Goal: Task Accomplishment & Management: Complete application form

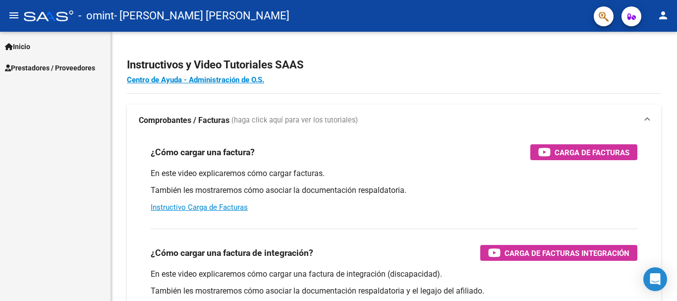
click at [41, 63] on span "Prestadores / Proveedores" at bounding box center [50, 67] width 90 height 11
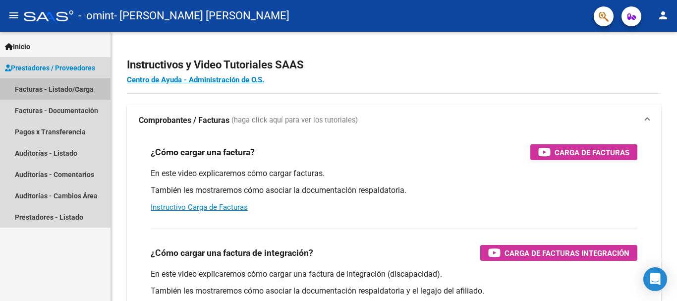
click at [48, 84] on link "Facturas - Listado/Carga" at bounding box center [55, 88] width 110 height 21
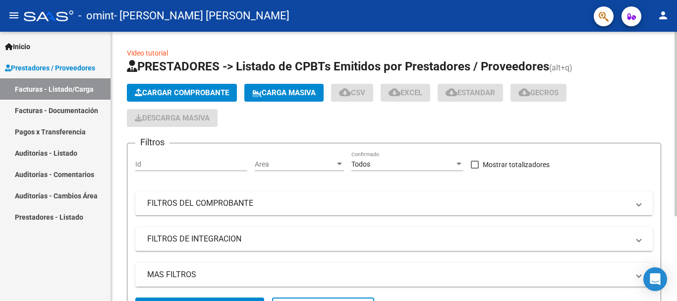
click at [207, 94] on span "Cargar Comprobante" at bounding box center [182, 92] width 94 height 9
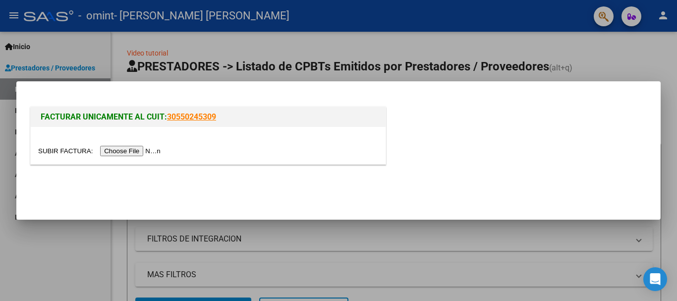
click at [150, 150] on input "file" at bounding box center [100, 151] width 125 height 10
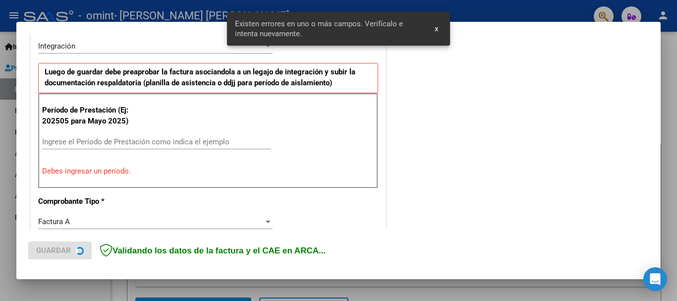
scroll to position [247, 0]
click at [156, 141] on input "Ingrese el Período de Prestación como indica el ejemplo" at bounding box center [156, 141] width 229 height 9
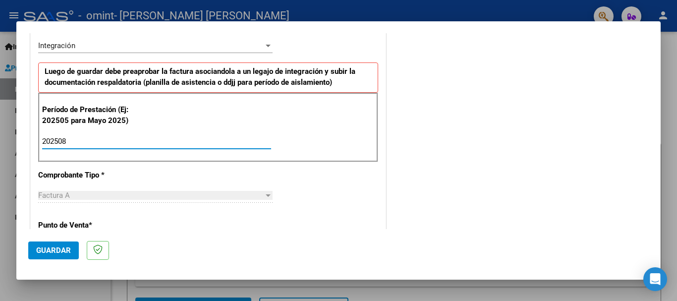
type input "202508"
click at [61, 250] on span "Guardar" at bounding box center [53, 250] width 35 height 9
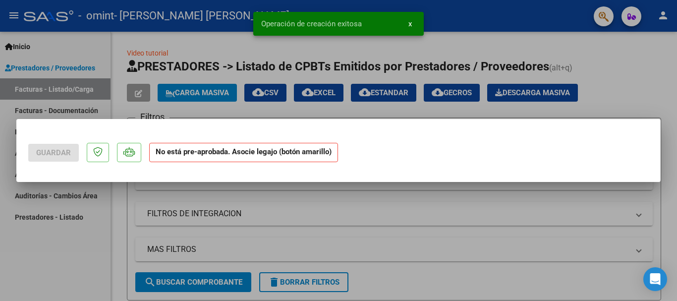
scroll to position [0, 0]
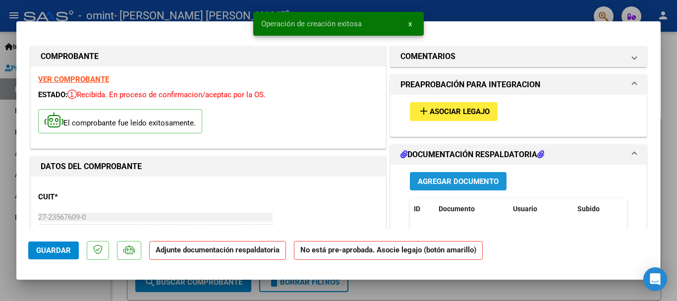
click at [436, 179] on span "Agregar Documento" at bounding box center [458, 181] width 81 height 9
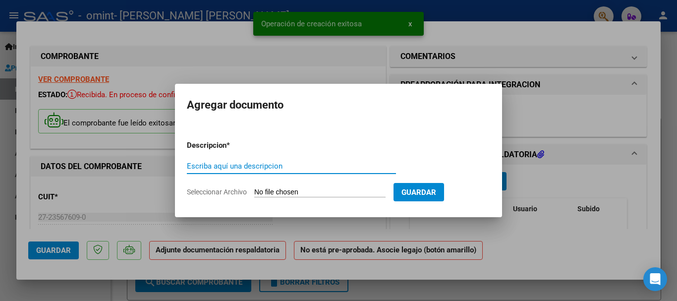
click at [324, 194] on input "Seleccionar Archivo" at bounding box center [319, 192] width 131 height 9
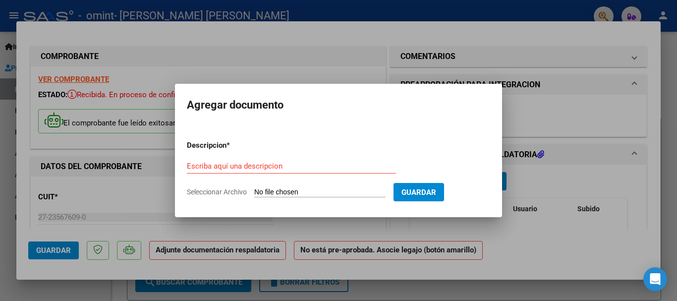
type input "C:\fakepath\[PERSON_NAME] [PERSON_NAME] - AGOSTO2025C_page-0001.pdf"
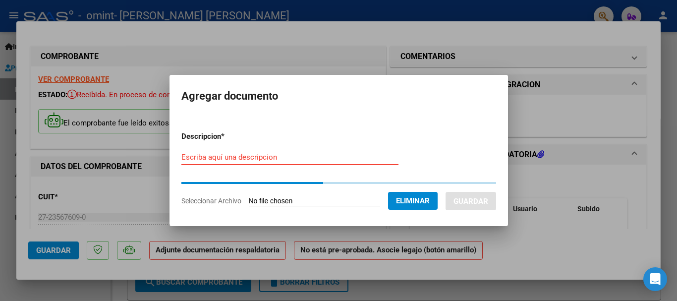
click at [314, 157] on input "Escriba aquí una descripcion" at bounding box center [289, 157] width 217 height 9
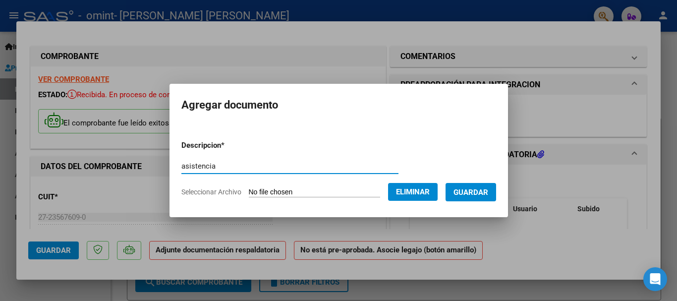
type input "asistencia"
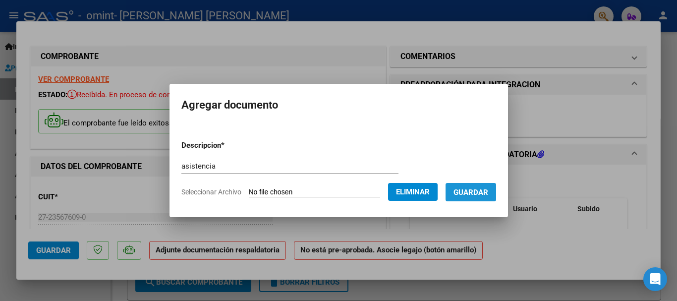
click at [486, 196] on span "Guardar" at bounding box center [470, 192] width 35 height 9
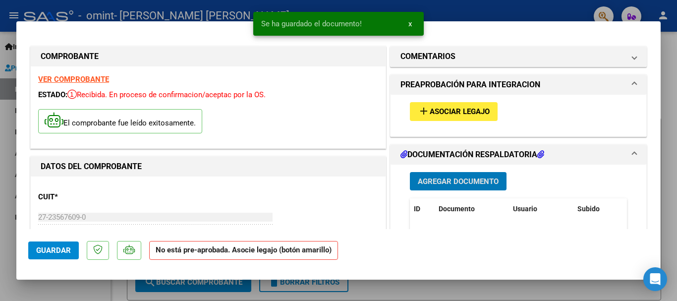
click at [429, 112] on span "Asociar Legajo" at bounding box center [459, 111] width 60 height 9
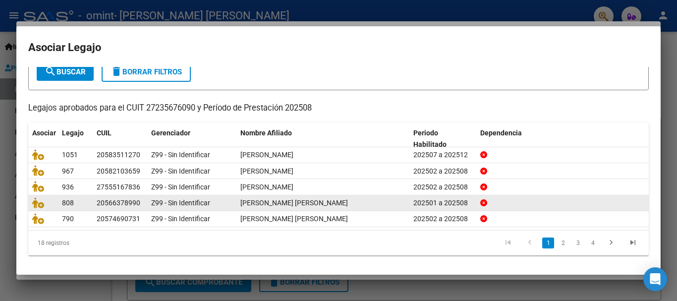
scroll to position [65, 0]
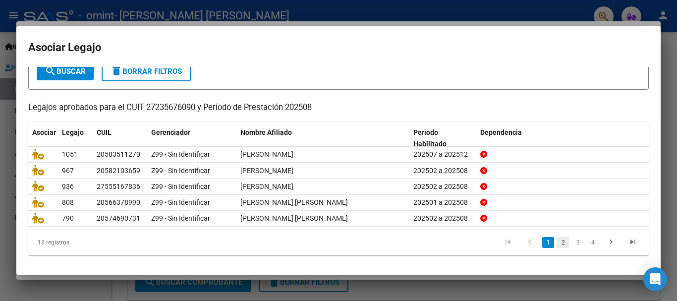
click at [557, 244] on link "2" at bounding box center [563, 242] width 12 height 11
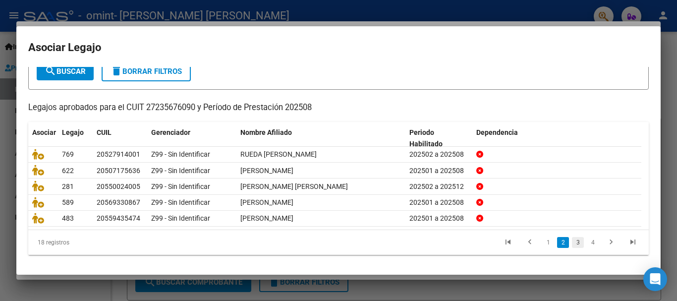
click at [572, 245] on link "3" at bounding box center [578, 242] width 12 height 11
click at [591, 242] on li "4" at bounding box center [592, 242] width 15 height 17
click at [588, 242] on link "4" at bounding box center [592, 242] width 12 height 11
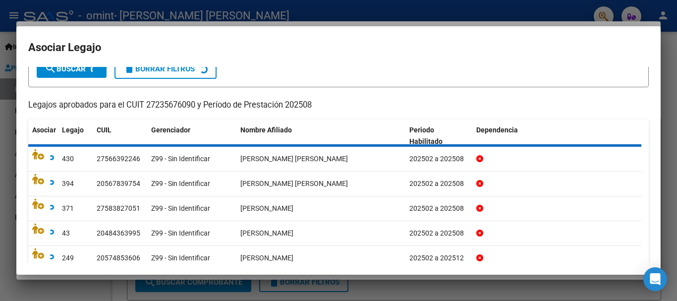
scroll to position [32, 0]
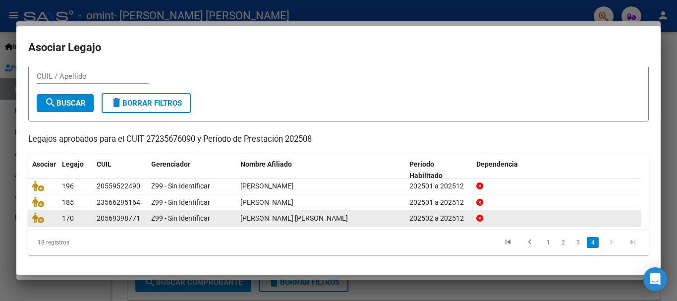
click at [325, 219] on span "[PERSON_NAME] [PERSON_NAME]" at bounding box center [293, 218] width 107 height 8
click at [43, 218] on icon at bounding box center [38, 217] width 12 height 11
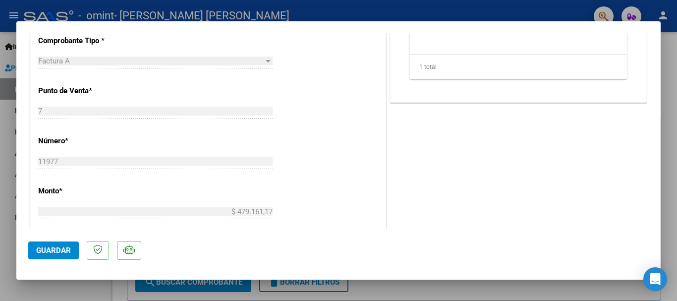
scroll to position [545, 0]
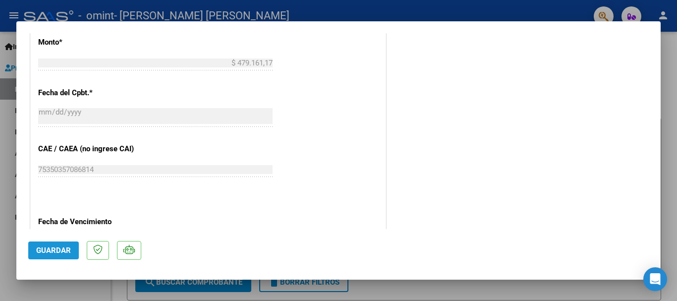
click at [56, 250] on span "Guardar" at bounding box center [53, 250] width 35 height 9
click at [77, 244] on button "Guardar" at bounding box center [53, 250] width 51 height 18
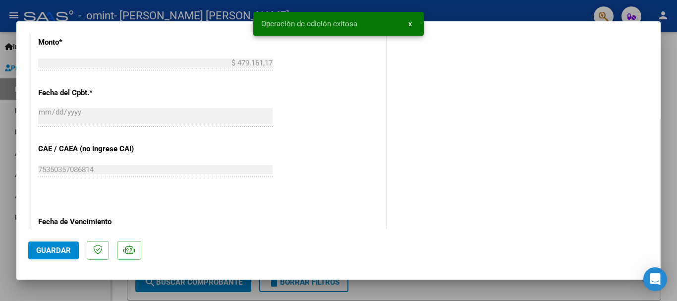
click at [85, 289] on div at bounding box center [338, 150] width 677 height 301
type input "$ 0,00"
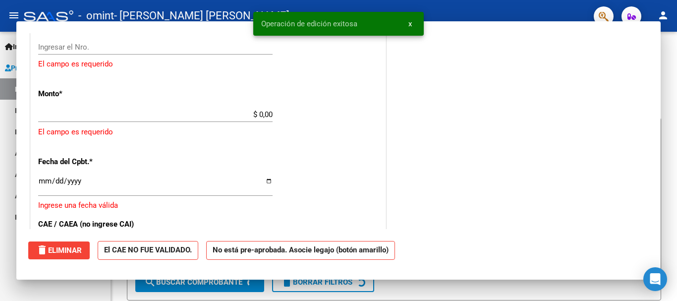
scroll to position [0, 0]
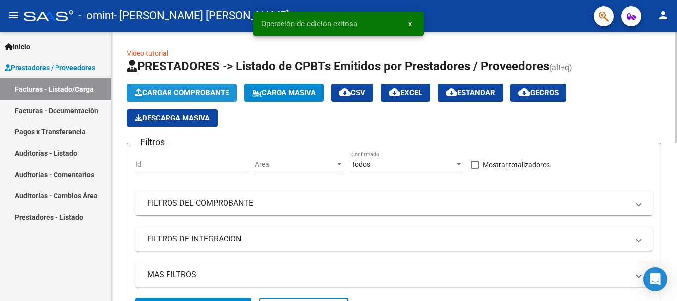
click at [159, 90] on span "Cargar Comprobante" at bounding box center [182, 92] width 94 height 9
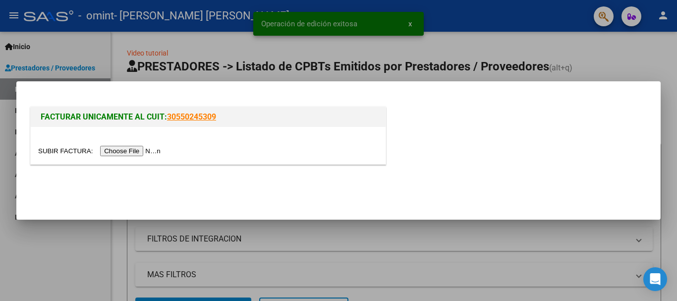
click at [145, 152] on input "file" at bounding box center [100, 151] width 125 height 10
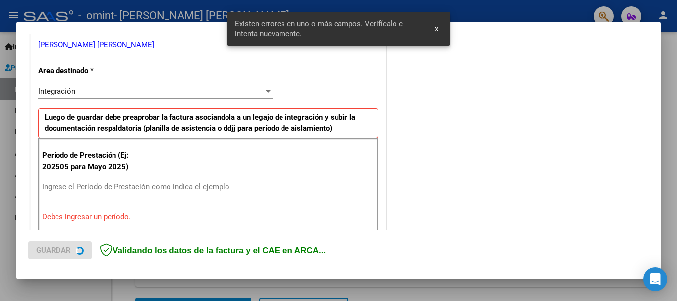
scroll to position [247, 0]
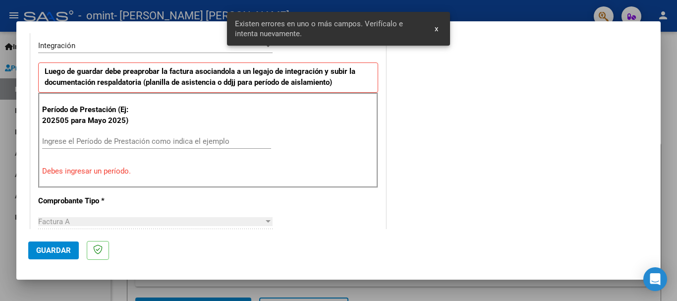
drag, startPoint x: 119, startPoint y: 137, endPoint x: 124, endPoint y: 141, distance: 5.6
click at [118, 137] on input "Ingrese el Período de Prestación como indica el ejemplo" at bounding box center [156, 141] width 229 height 9
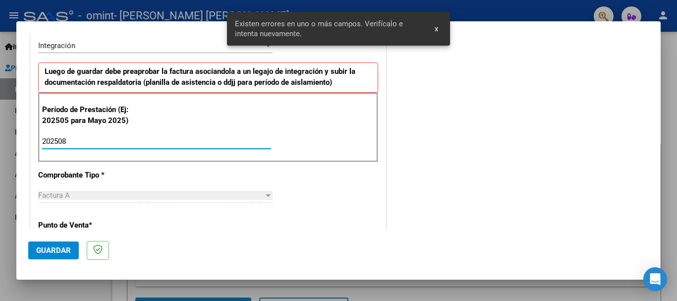
type input "202508"
click at [54, 246] on span "Guardar" at bounding box center [53, 250] width 35 height 9
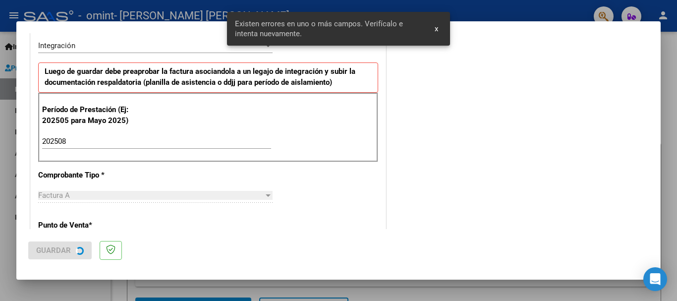
scroll to position [0, 0]
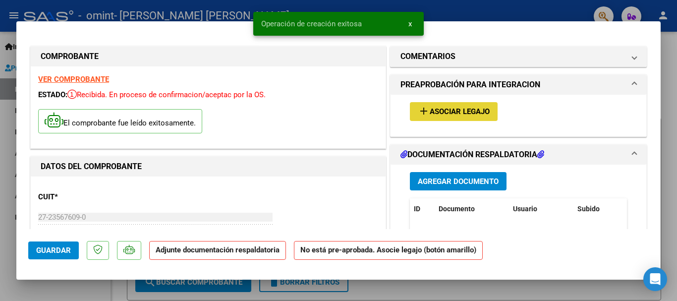
click at [423, 112] on mat-icon "add" at bounding box center [424, 111] width 12 height 12
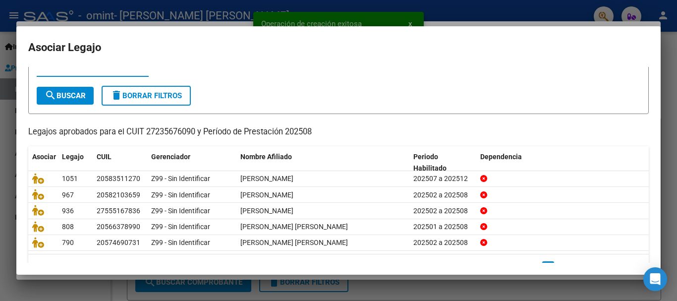
scroll to position [65, 0]
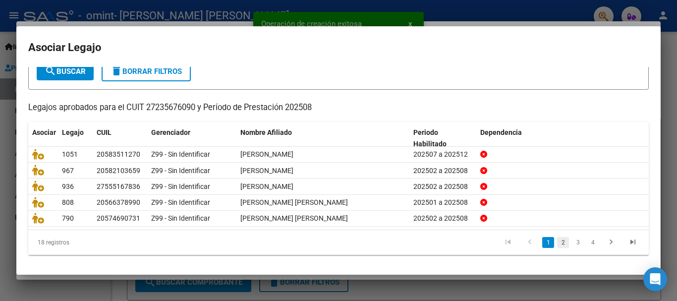
click at [557, 244] on link "2" at bounding box center [563, 242] width 12 height 11
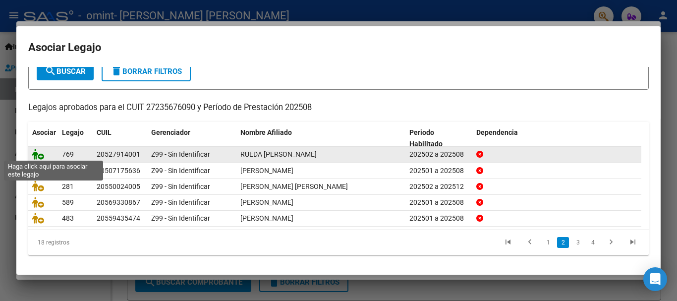
click at [38, 152] on icon at bounding box center [38, 154] width 12 height 11
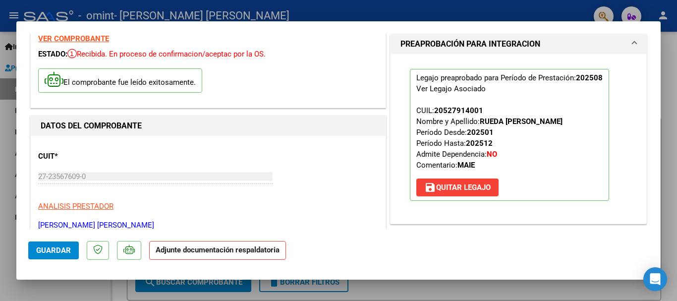
scroll to position [198, 0]
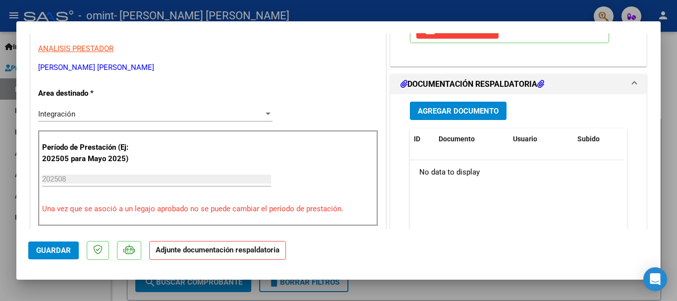
click at [436, 115] on span "Agregar Documento" at bounding box center [458, 111] width 81 height 9
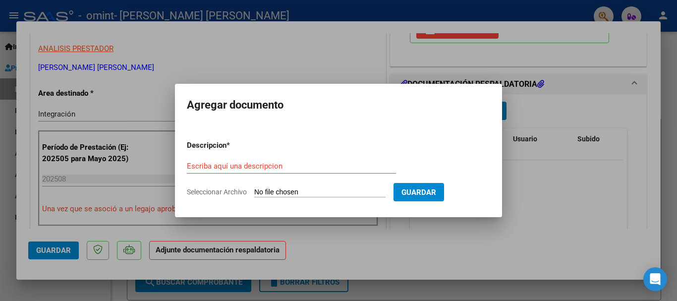
click at [288, 193] on input "Seleccionar Archivo" at bounding box center [319, 192] width 131 height 9
click at [295, 189] on input "Seleccionar Archivo" at bounding box center [319, 192] width 131 height 9
click at [291, 193] on input "Seleccionar Archivo" at bounding box center [319, 192] width 131 height 9
type input "C:\fakepath\RUEDA [PERSON_NAME] SAIE [DATE].pdf"
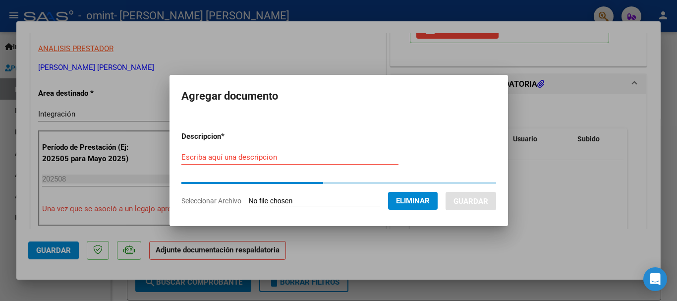
click at [270, 155] on input "Escriba aquí una descripcion" at bounding box center [289, 157] width 217 height 9
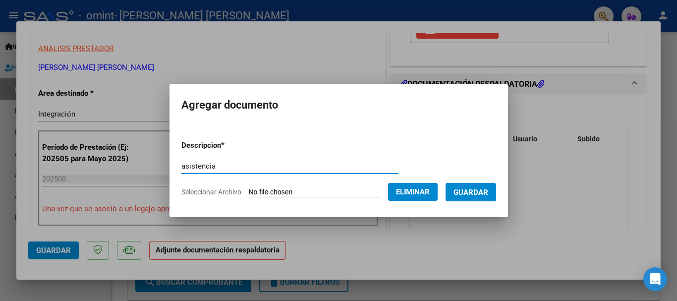
type input "asistencia"
click at [470, 194] on span "Guardar" at bounding box center [470, 192] width 35 height 9
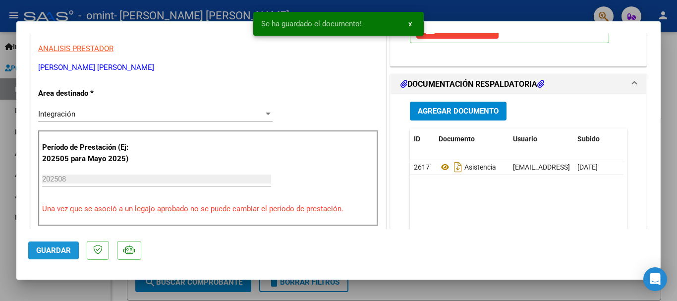
click at [72, 250] on button "Guardar" at bounding box center [53, 250] width 51 height 18
click at [64, 250] on span "Guardar" at bounding box center [53, 250] width 35 height 9
click at [388, 292] on div at bounding box center [338, 150] width 677 height 301
type input "$ 0,00"
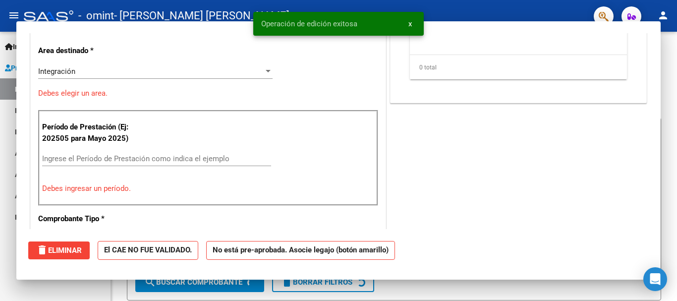
scroll to position [168, 0]
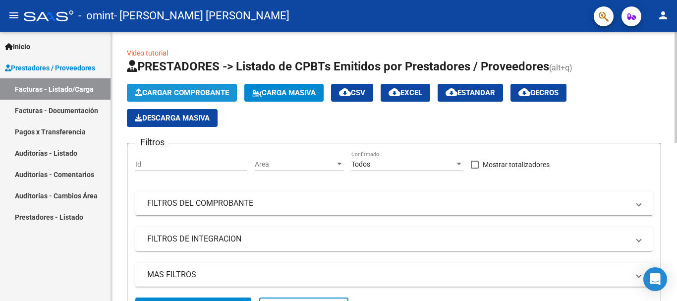
click at [190, 92] on span "Cargar Comprobante" at bounding box center [182, 92] width 94 height 9
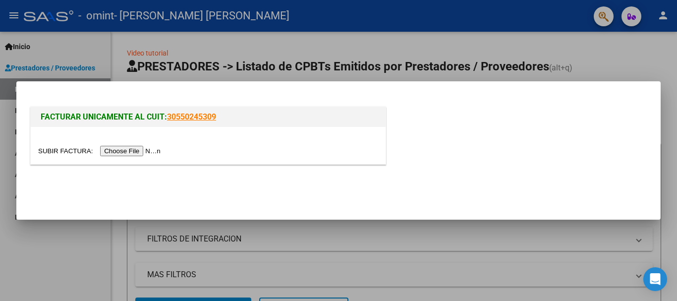
click at [147, 152] on input "file" at bounding box center [100, 151] width 125 height 10
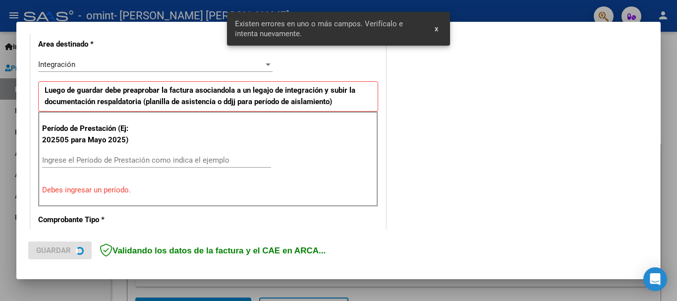
scroll to position [311, 0]
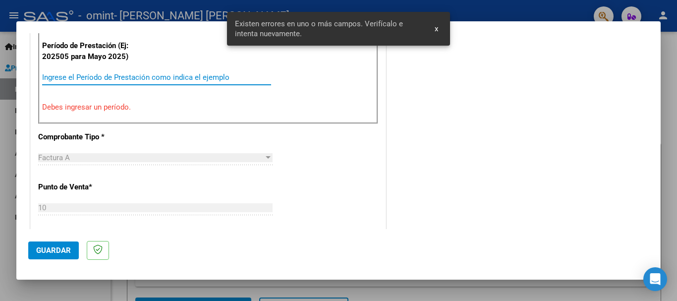
click at [82, 80] on input "Ingrese el Período de Prestación como indica el ejemplo" at bounding box center [156, 77] width 229 height 9
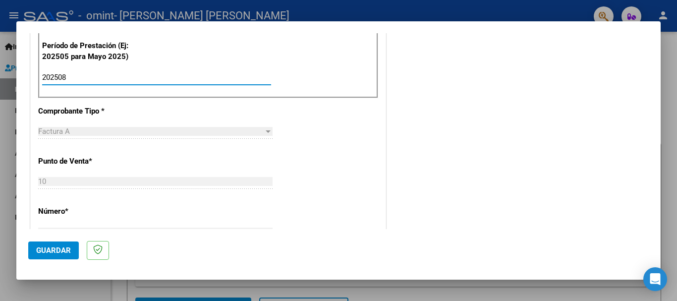
type input "202508"
click at [53, 245] on button "Guardar" at bounding box center [53, 250] width 51 height 18
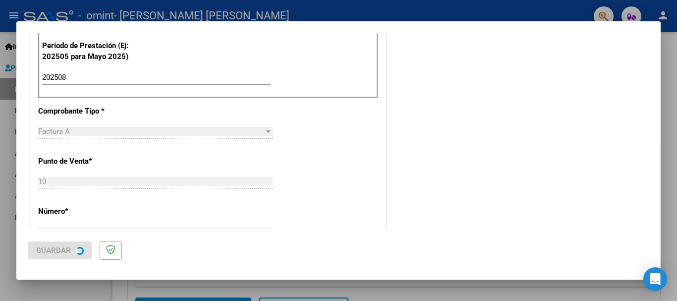
scroll to position [0, 0]
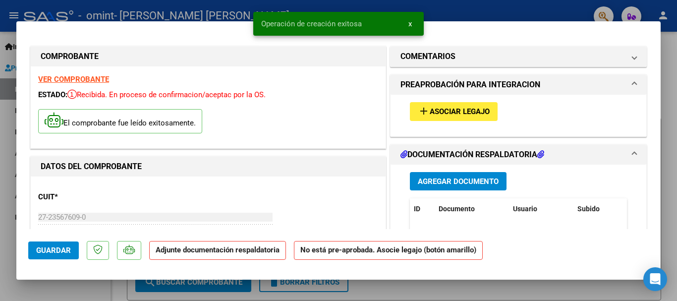
click at [423, 109] on mat-icon "add" at bounding box center [424, 111] width 12 height 12
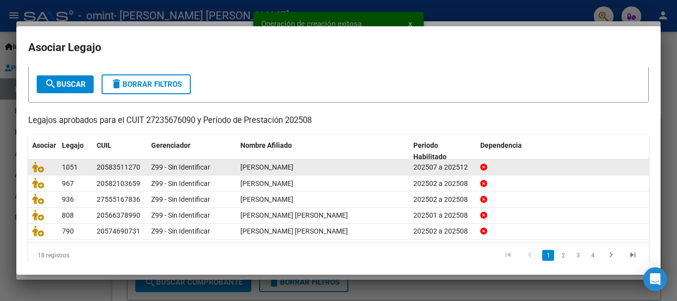
scroll to position [65, 0]
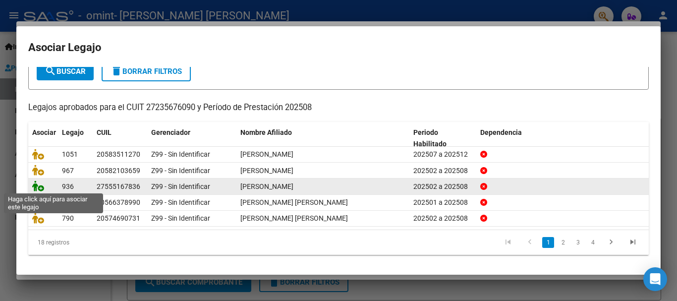
click at [41, 187] on icon at bounding box center [38, 185] width 12 height 11
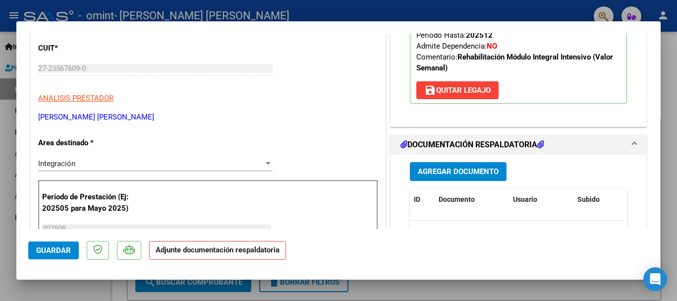
scroll to position [248, 0]
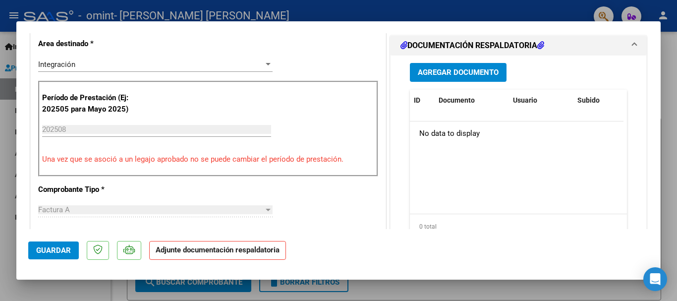
click at [426, 78] on button "Agregar Documento" at bounding box center [458, 72] width 97 height 18
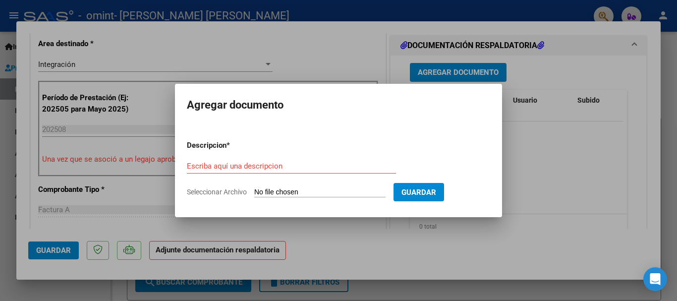
click at [297, 189] on input "Seleccionar Archivo" at bounding box center [319, 192] width 131 height 9
type input "C:\fakepath\[DATE] - [GEOGRAPHIC_DATA][PERSON_NAME].pdf"
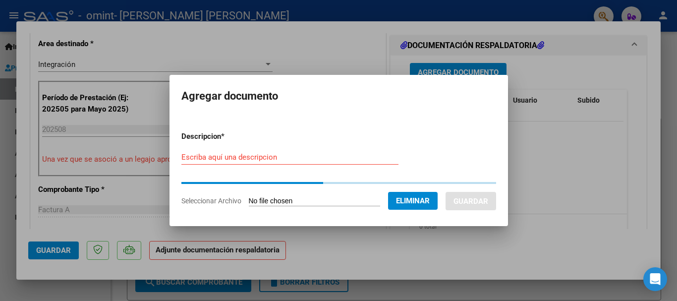
click at [249, 160] on input "Escriba aquí una descripcion" at bounding box center [289, 157] width 217 height 9
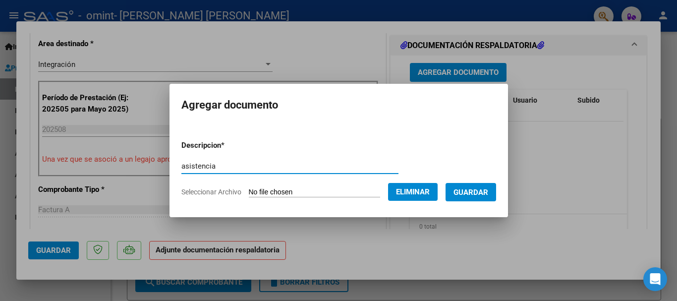
type input "asistencia"
click at [469, 189] on span "Guardar" at bounding box center [470, 192] width 35 height 9
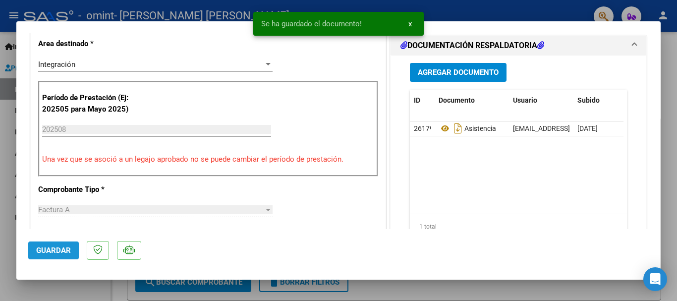
drag, startPoint x: 57, startPoint y: 246, endPoint x: 64, endPoint y: 222, distance: 24.6
click at [57, 246] on span "Guardar" at bounding box center [53, 250] width 35 height 9
